Goal: Find specific page/section: Find specific page/section

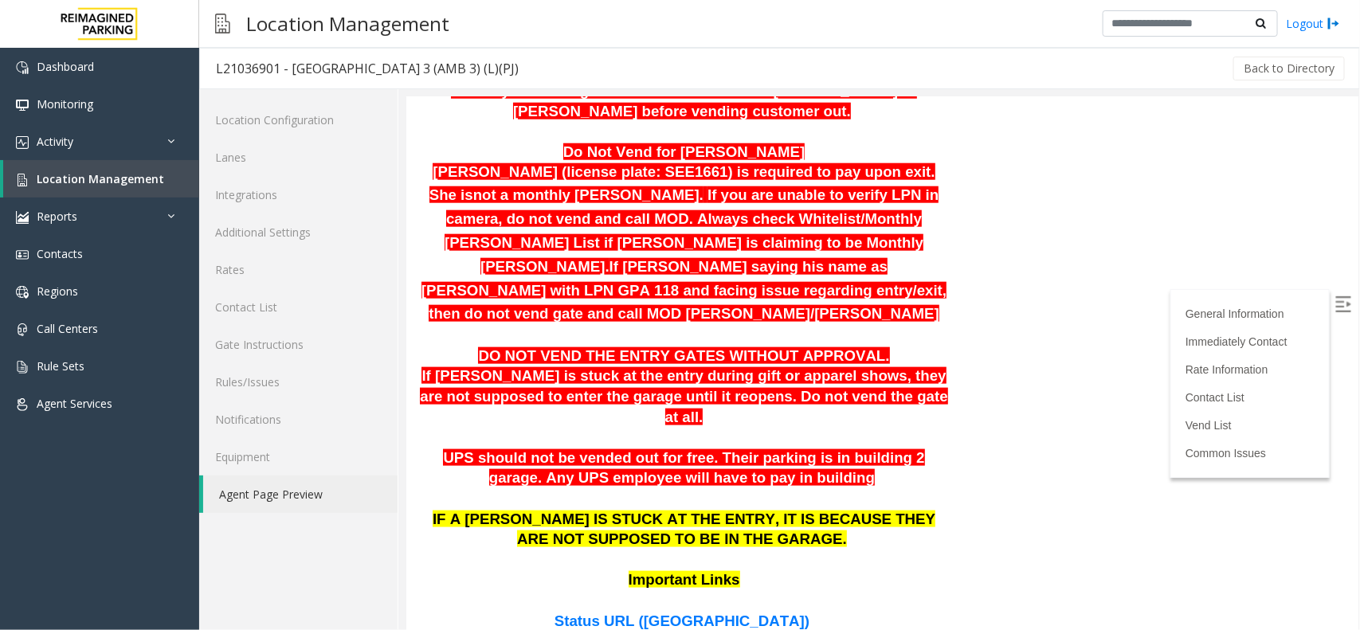
scroll to position [628, 0]
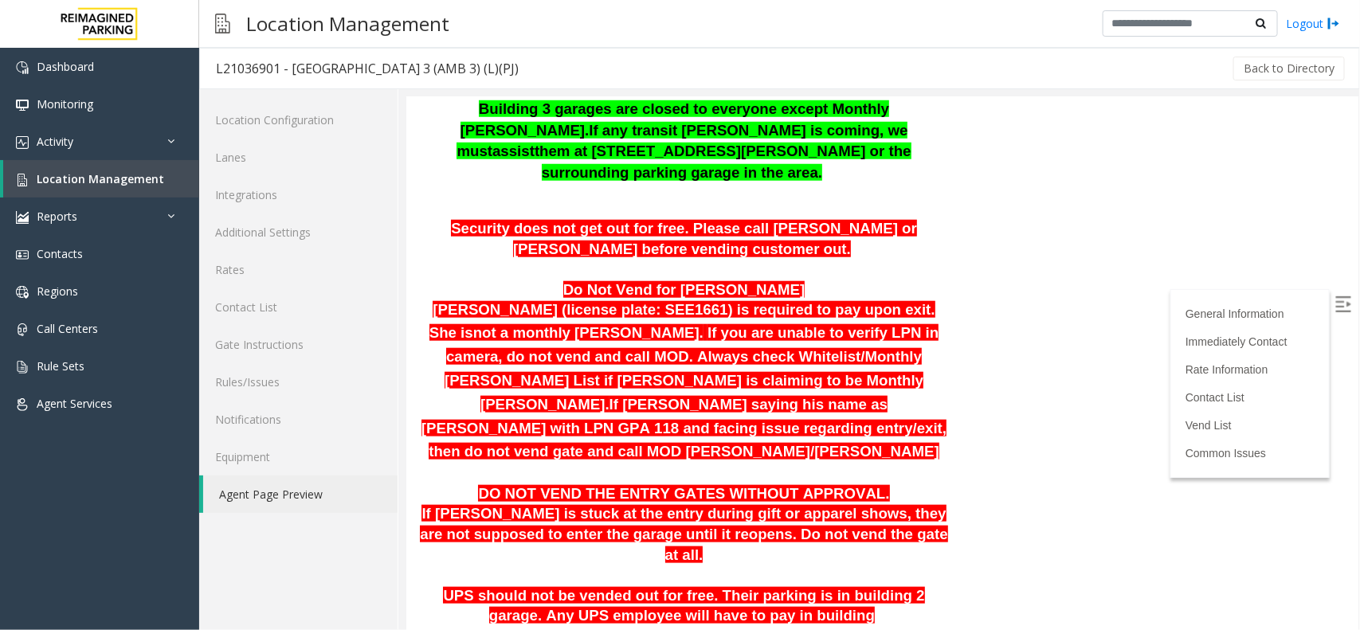
drag, startPoint x: 1356, startPoint y: 300, endPoint x: 1765, endPoint y: 320, distance: 410.1
drag, startPoint x: 1356, startPoint y: 237, endPoint x: 1340, endPoint y: 230, distance: 17.2
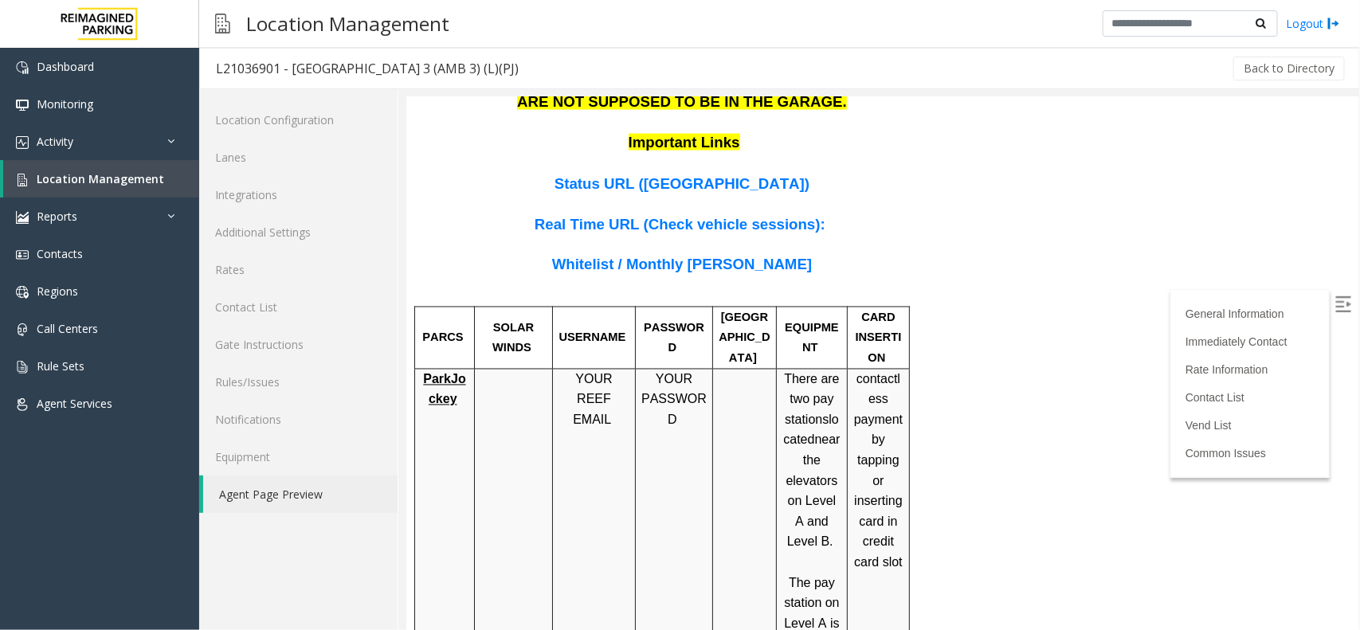
scroll to position [1276, 0]
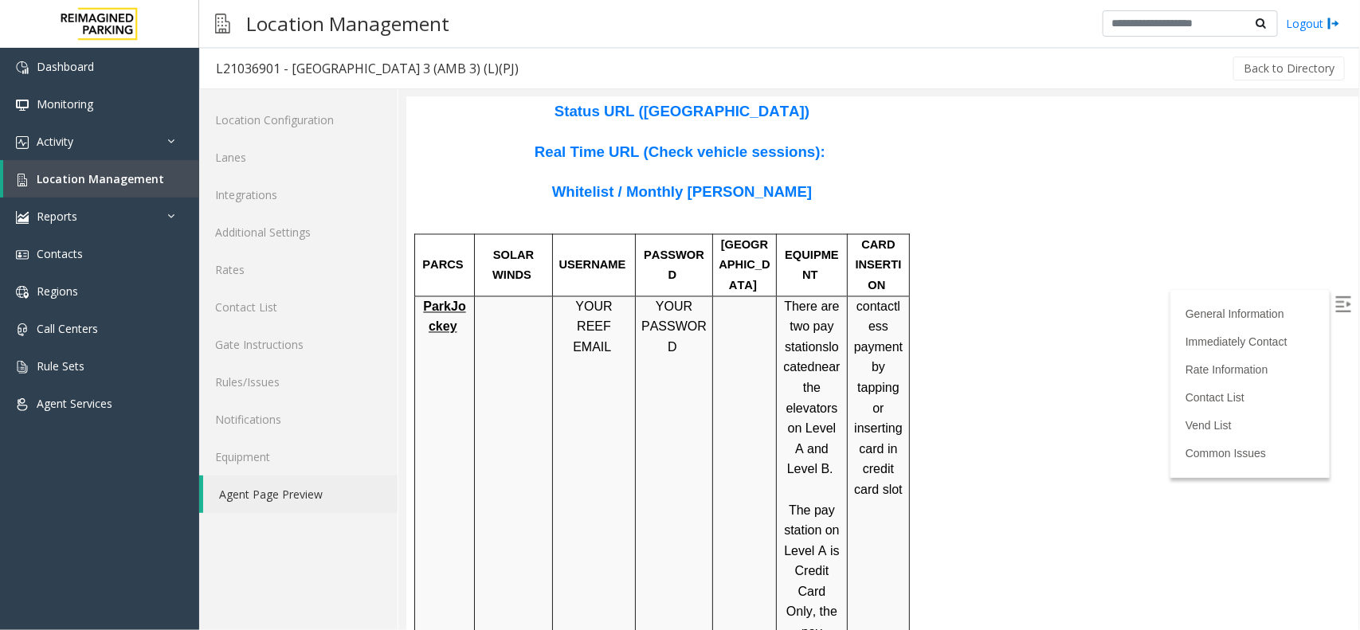
drag, startPoint x: 1765, startPoint y: 377, endPoint x: 1333, endPoint y: 253, distance: 450.0
click at [129, 173] on span "Location Management" at bounding box center [101, 178] width 128 height 15
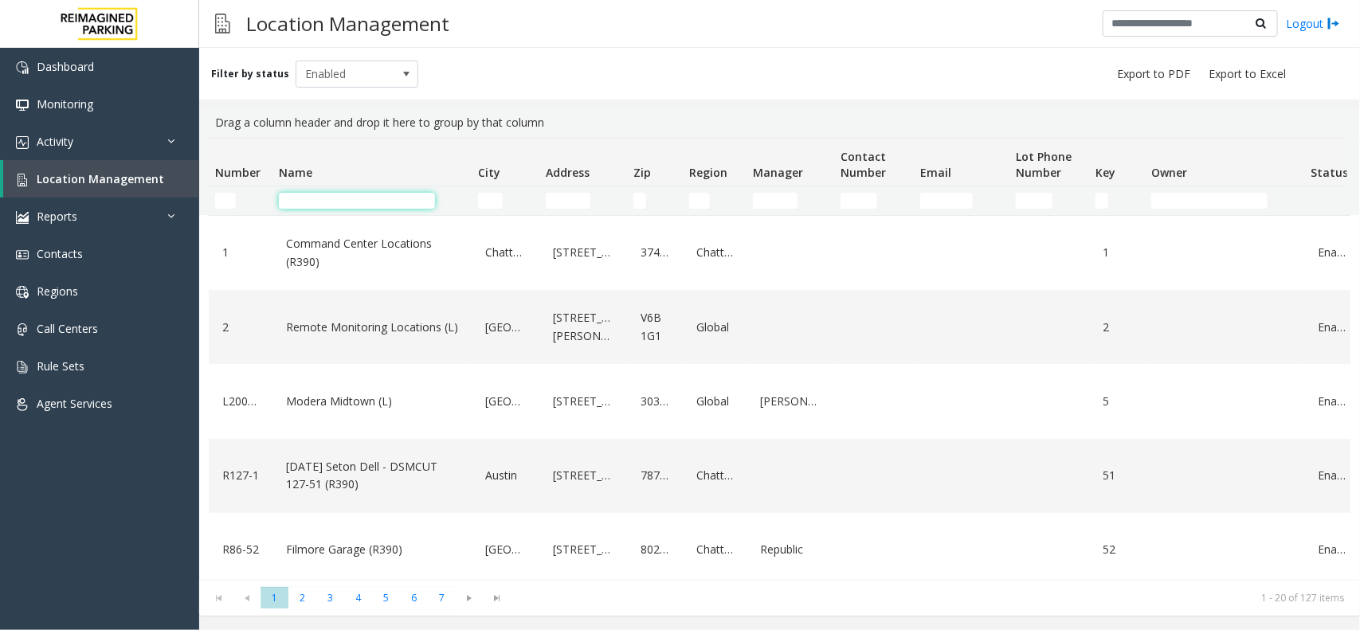
click at [372, 202] on input "Name Filter" at bounding box center [357, 201] width 156 height 16
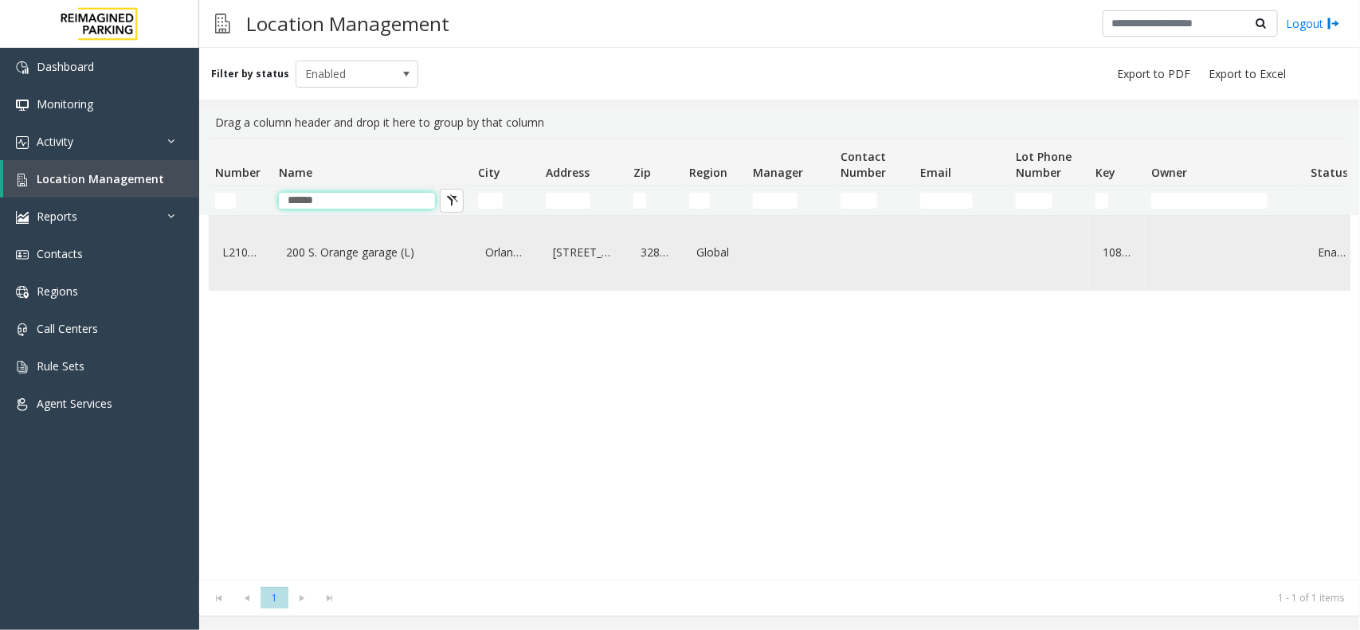
type input "******"
click at [384, 285] on td "200 S. Orange garage (L)" at bounding box center [372, 253] width 199 height 74
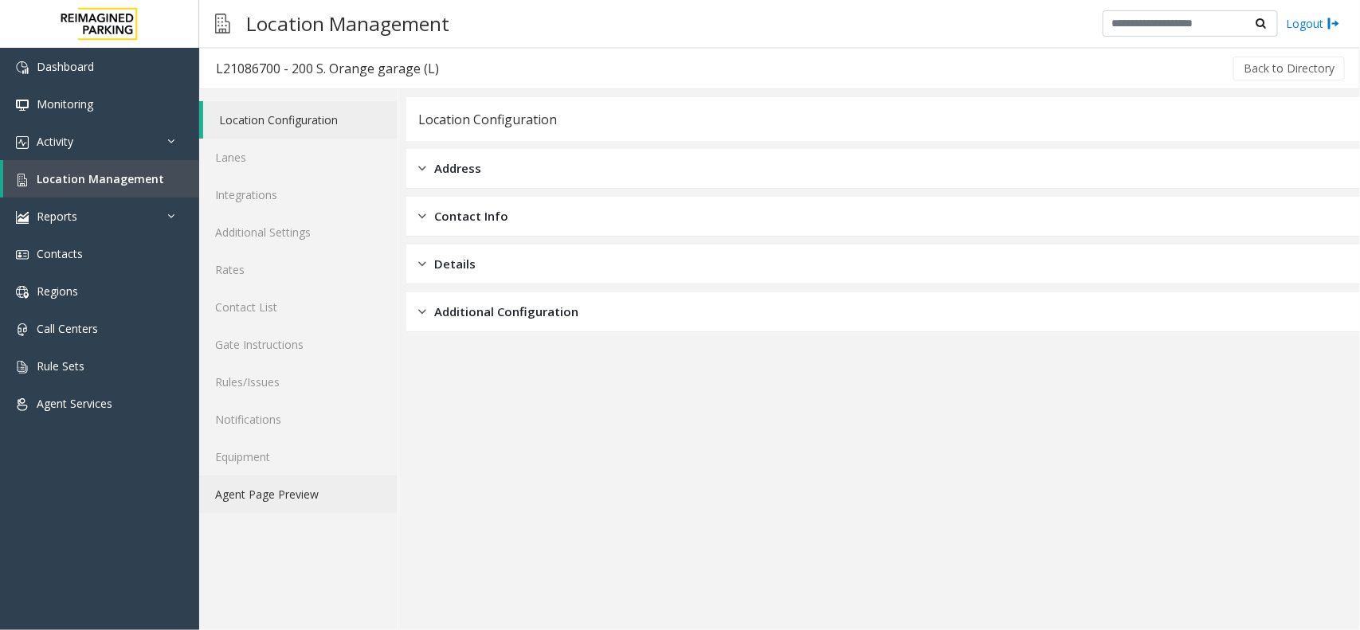
click at [234, 487] on link "Agent Page Preview" at bounding box center [298, 494] width 198 height 37
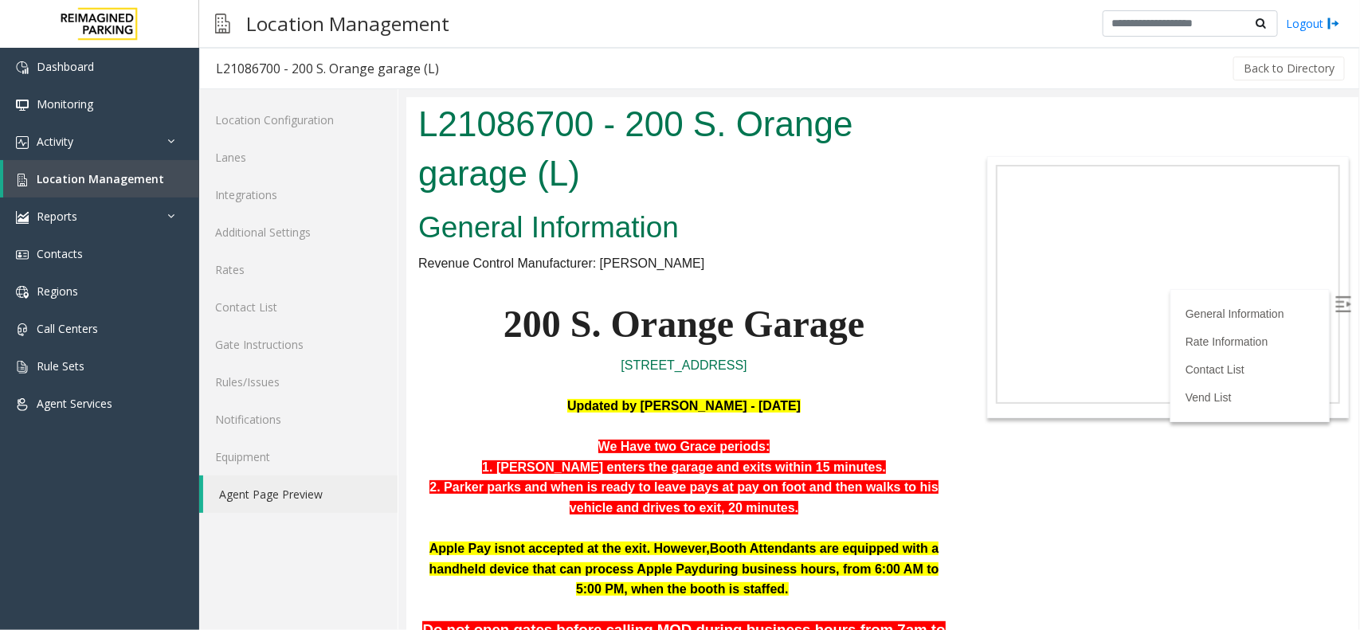
click at [1335, 296] on img at bounding box center [1343, 304] width 16 height 16
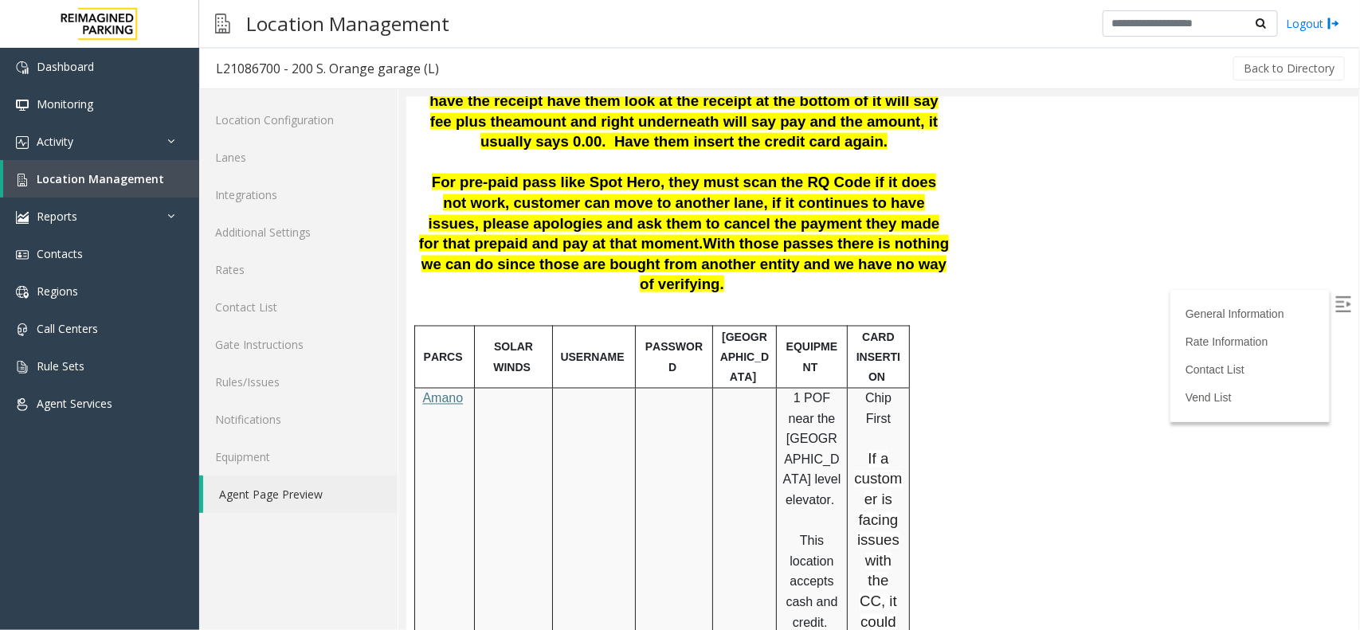
scroll to position [1052, 0]
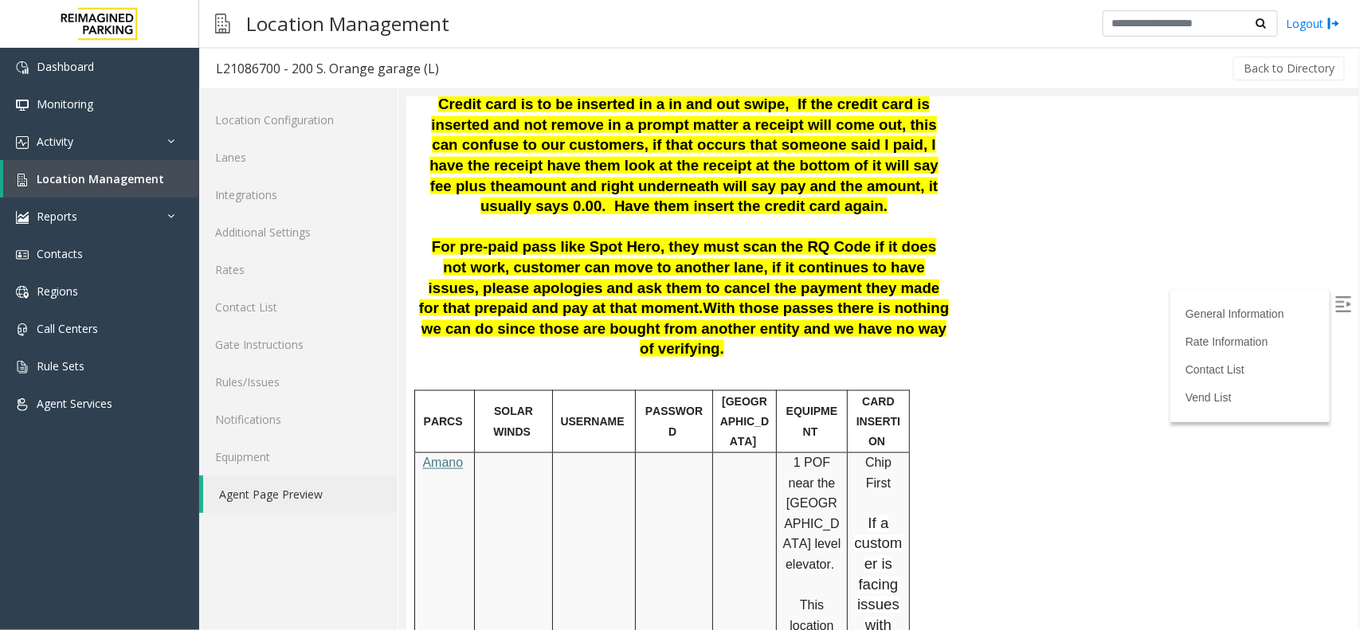
drag, startPoint x: 1351, startPoint y: 241, endPoint x: 1765, endPoint y: 371, distance: 434.5
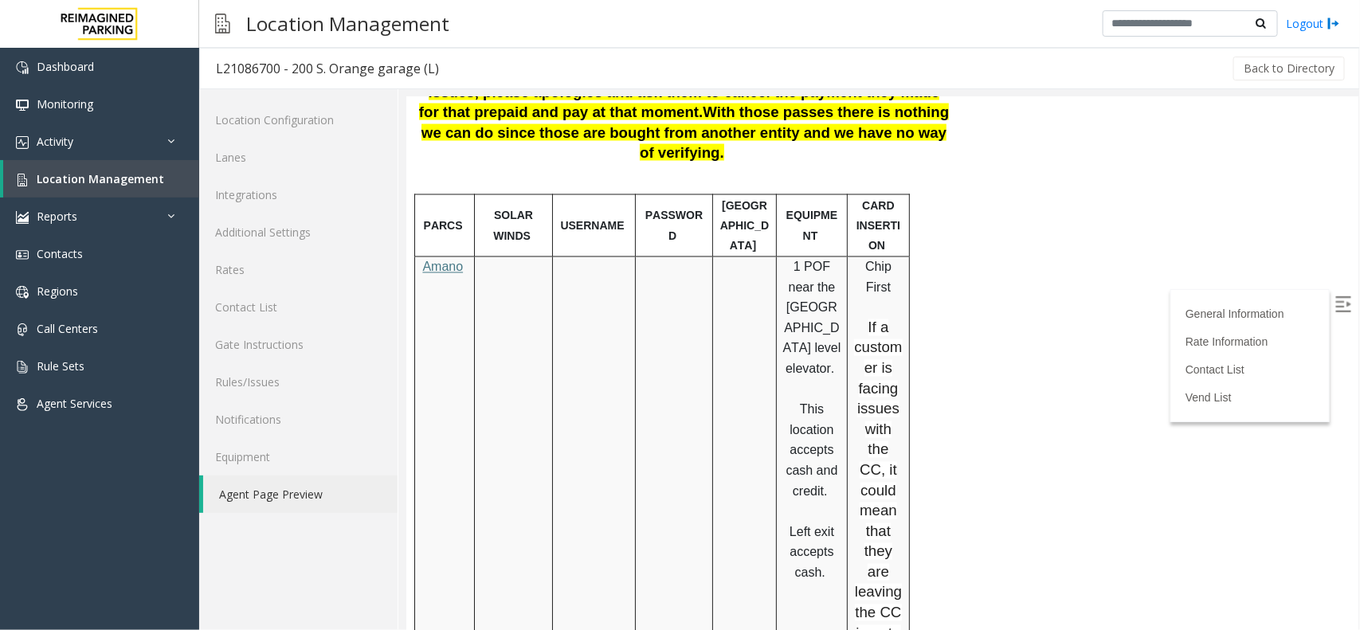
scroll to position [1263, 0]
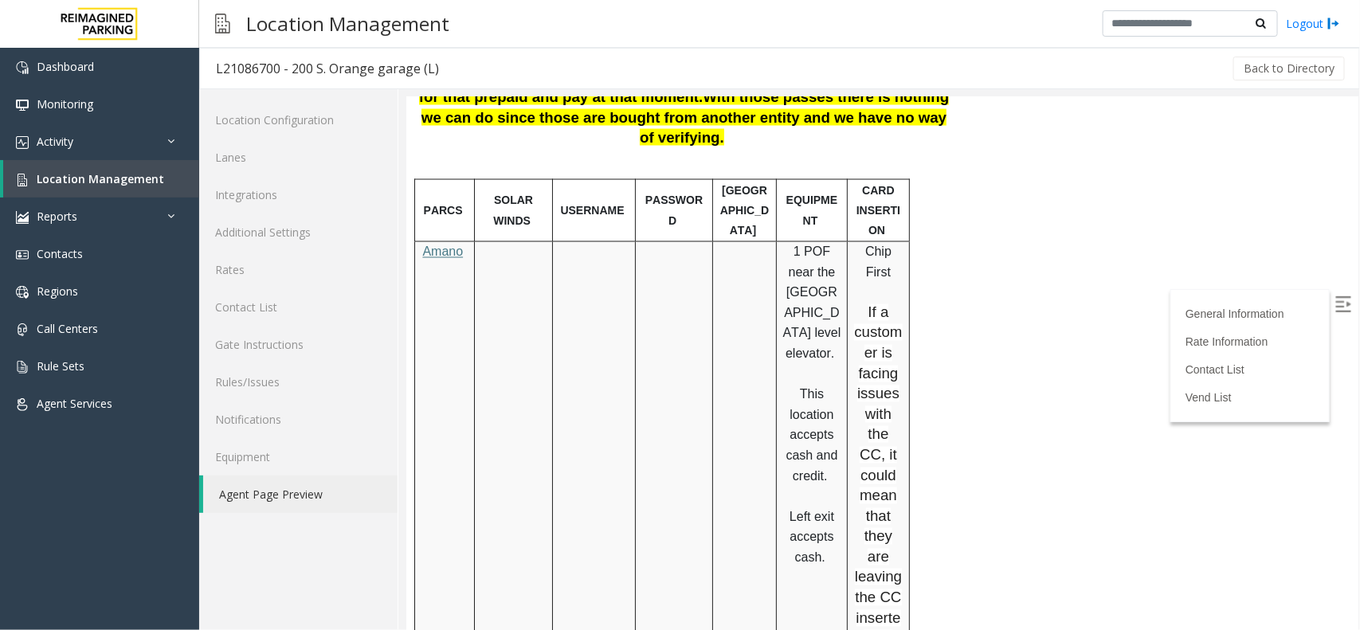
drag, startPoint x: 1348, startPoint y: 336, endPoint x: 1765, endPoint y: 425, distance: 427.0
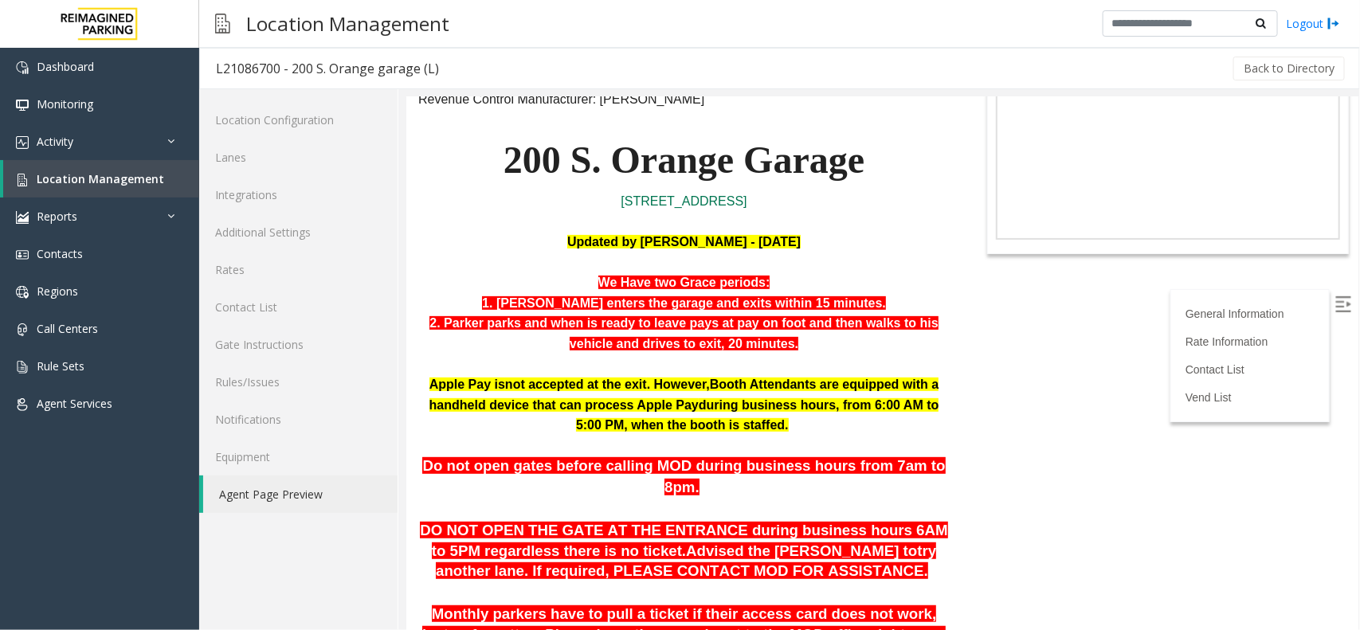
scroll to position [118, 0]
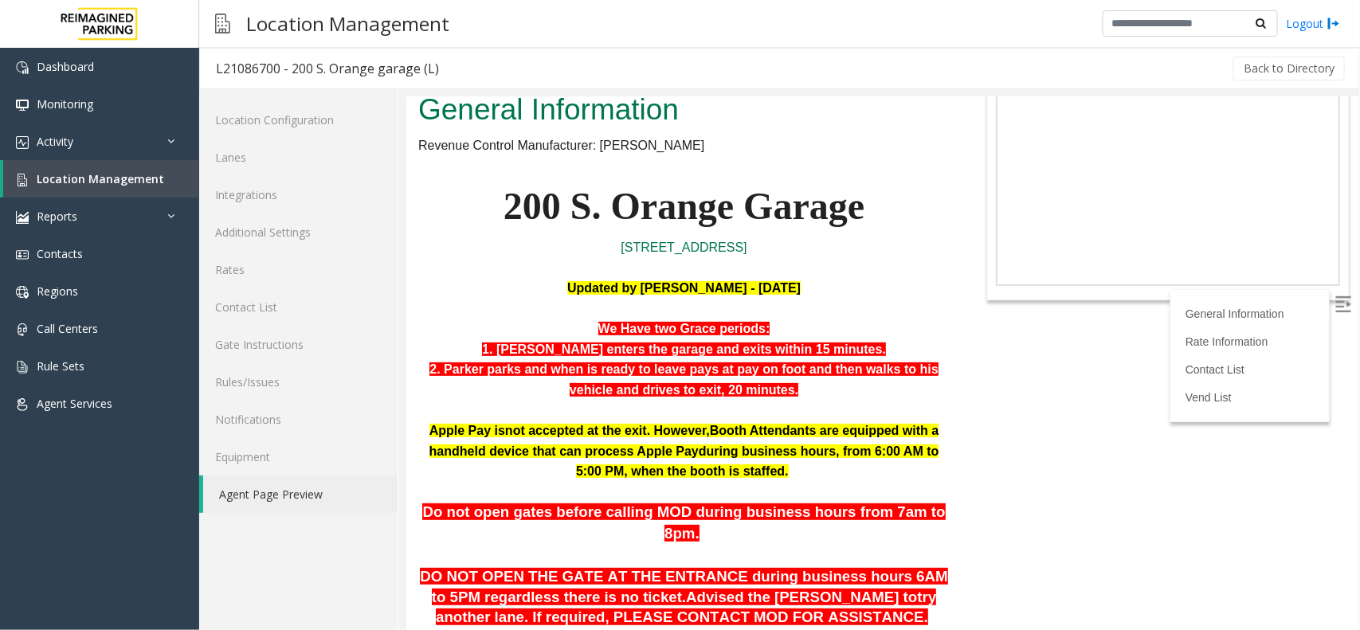
click at [1184, 369] on body "L21086700 - 200 S. Orange garage (L) General Information Revenue Control Manufa…" at bounding box center [882, 244] width 952 height 533
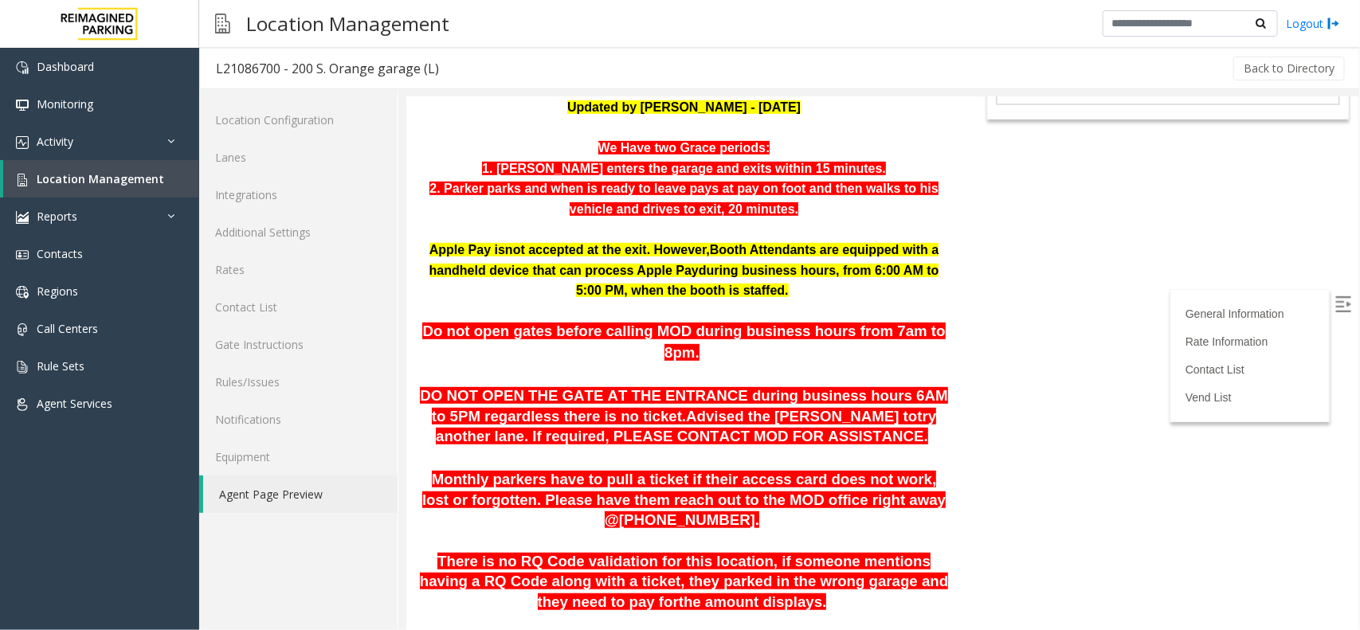
scroll to position [248, 0]
